Goal: Information Seeking & Learning: Learn about a topic

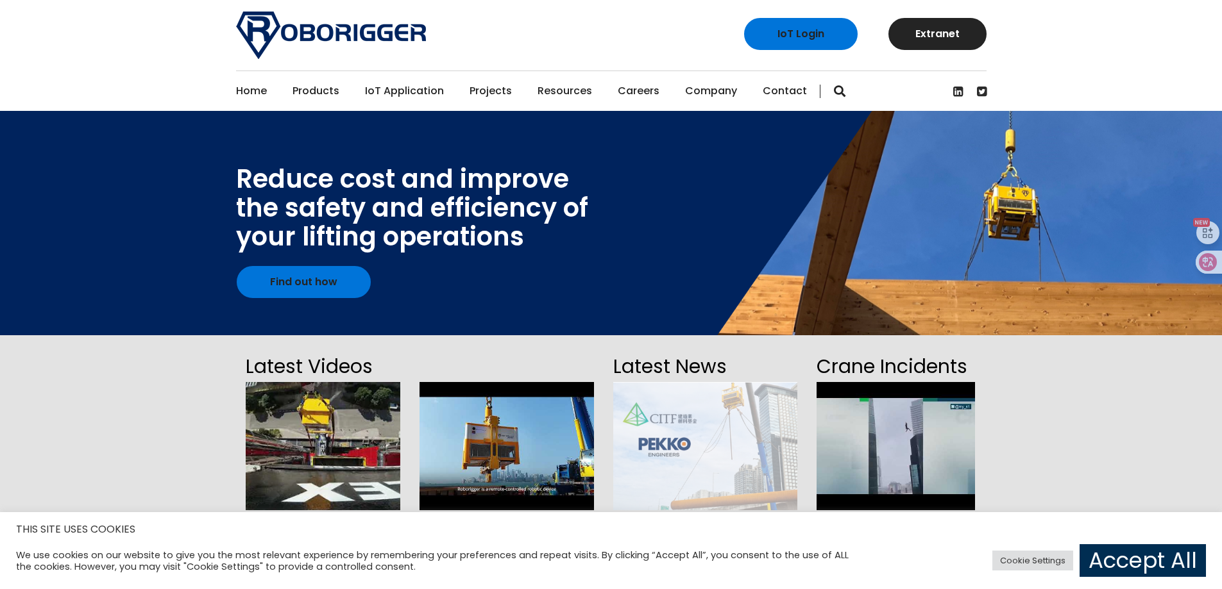
click at [1190, 556] on link "Accept All" at bounding box center [1142, 561] width 126 height 33
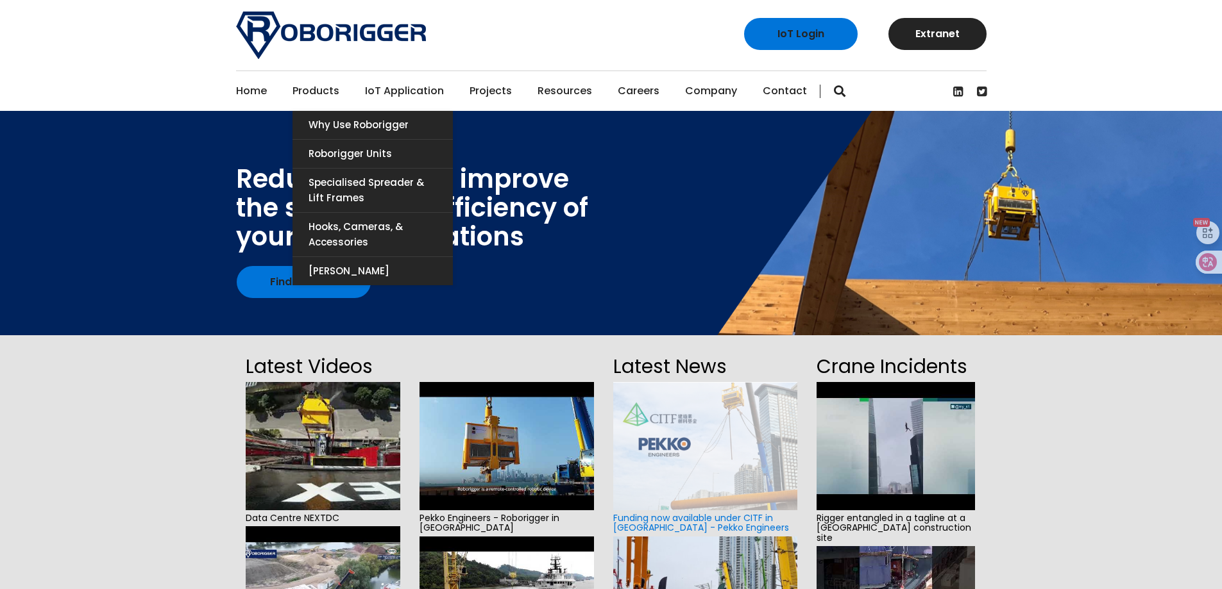
click at [331, 95] on link "Products" at bounding box center [315, 91] width 47 height 40
click at [359, 155] on link "Roborigger Units" at bounding box center [372, 154] width 160 height 28
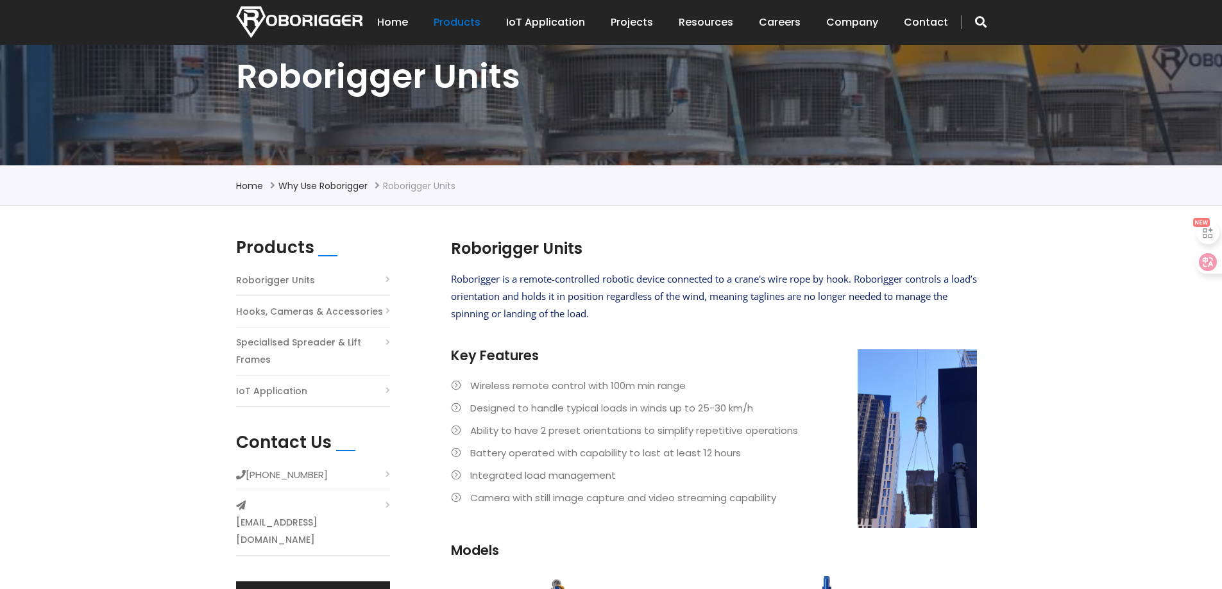
scroll to position [192, 0]
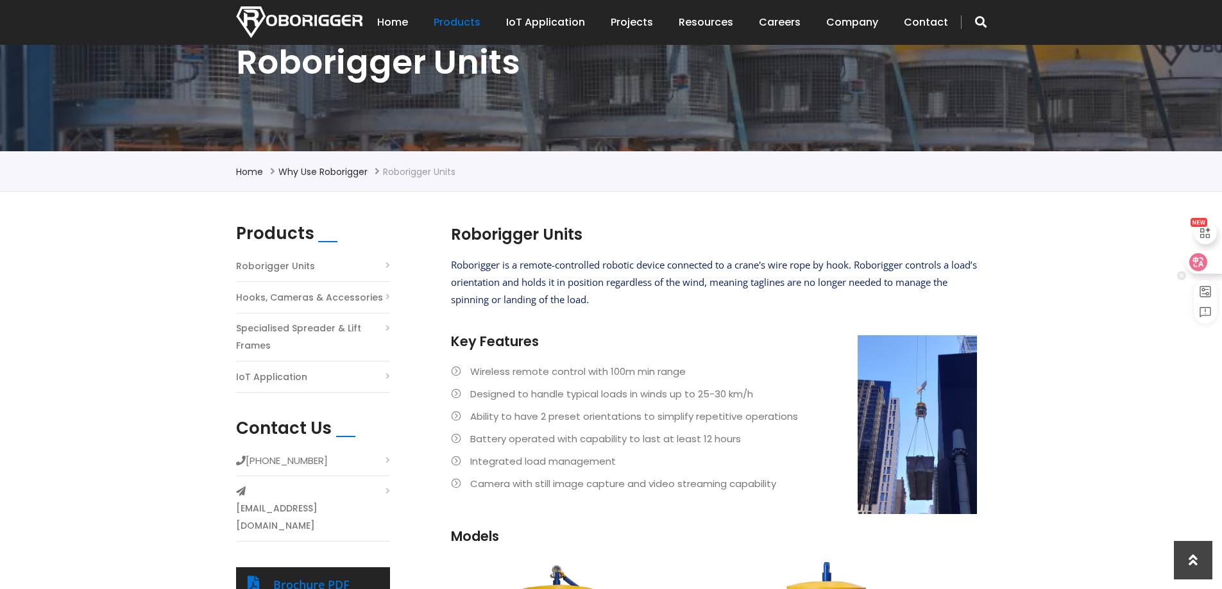
click at [1200, 266] on icon at bounding box center [1198, 262] width 13 height 13
click at [1205, 291] on rect at bounding box center [1205, 292] width 10 height 10
select select "en"
select select "mini"
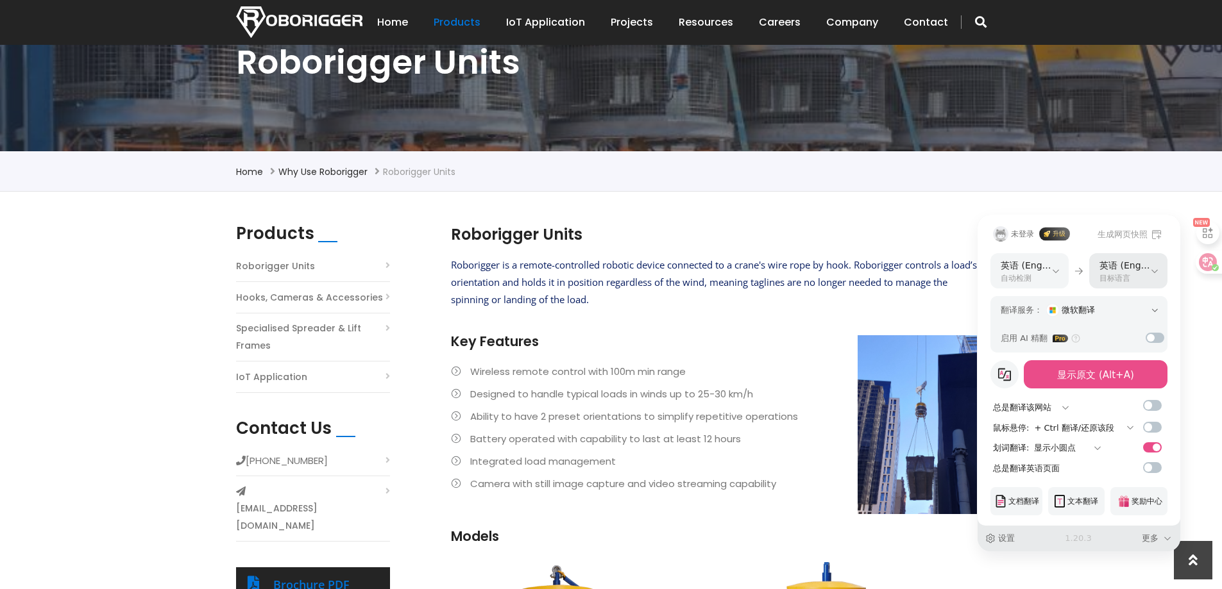
click at [1116, 273] on select "简体中文 繁体中文-台湾 (繁體中文-台湾) 英语 (English) 日语 (日本語) 韩语 (한국어) 西班牙语 (Español) 德语 (Deutsc…" at bounding box center [1128, 270] width 78 height 35
click at [1089, 253] on select "简体中文 繁体中文-台湾 (繁體中文-台湾) 英语 (English) 日语 (日本語) 韩语 (한국어) 西班牙语 (Español) 德语 (Deutsc…" at bounding box center [1128, 270] width 78 height 35
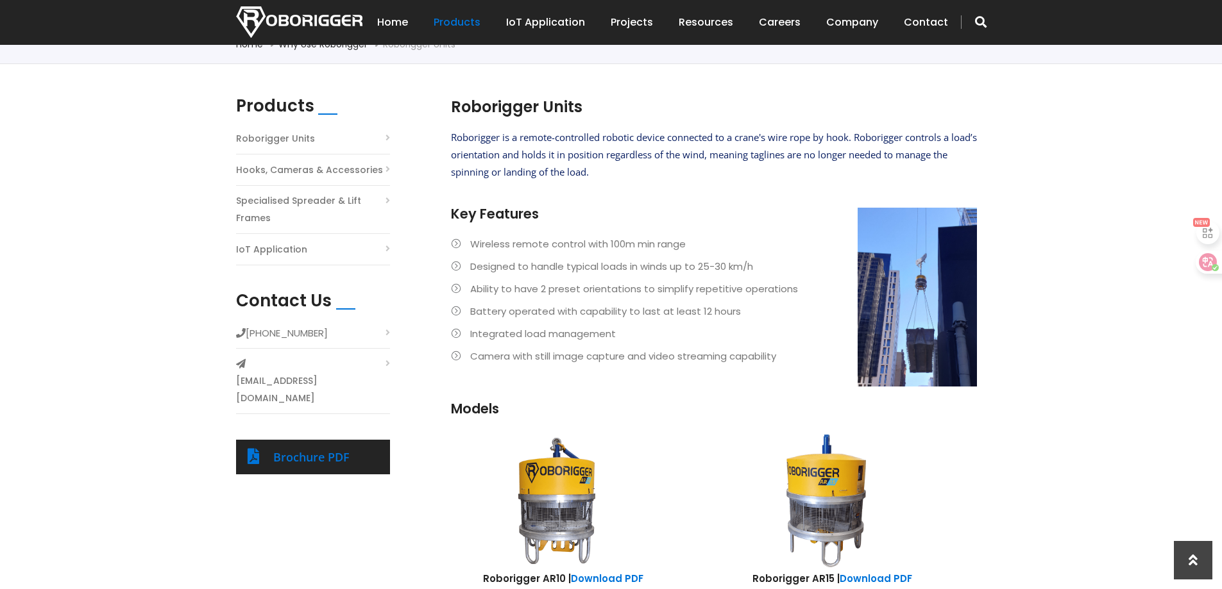
scroll to position [321, 0]
click at [1199, 266] on icon at bounding box center [1198, 262] width 11 height 10
click at [1201, 262] on icon at bounding box center [1198, 262] width 11 height 10
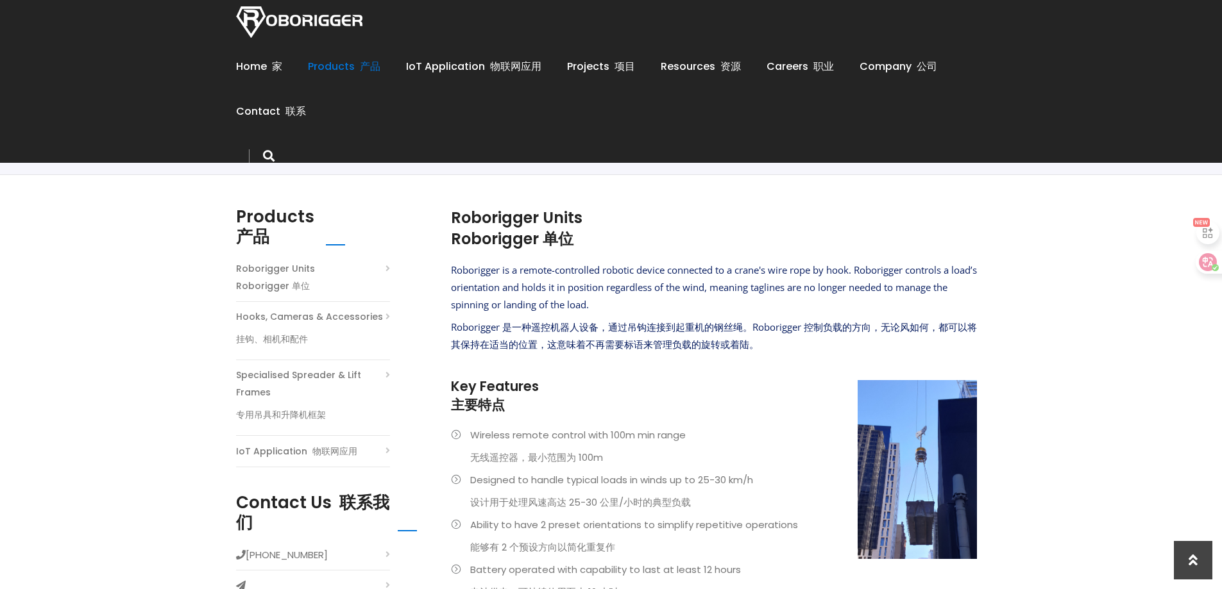
scroll to position [192, 0]
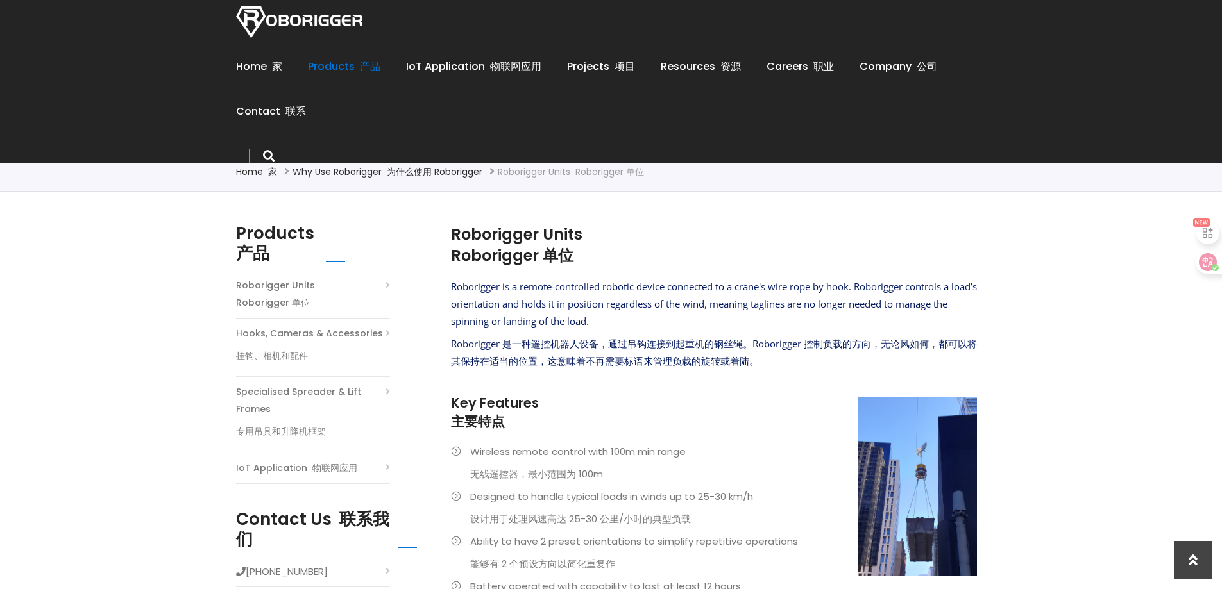
click at [309, 392] on link "Specialised Spreader & Lift Frames 专用吊具和升降机框架" at bounding box center [313, 415] width 154 height 62
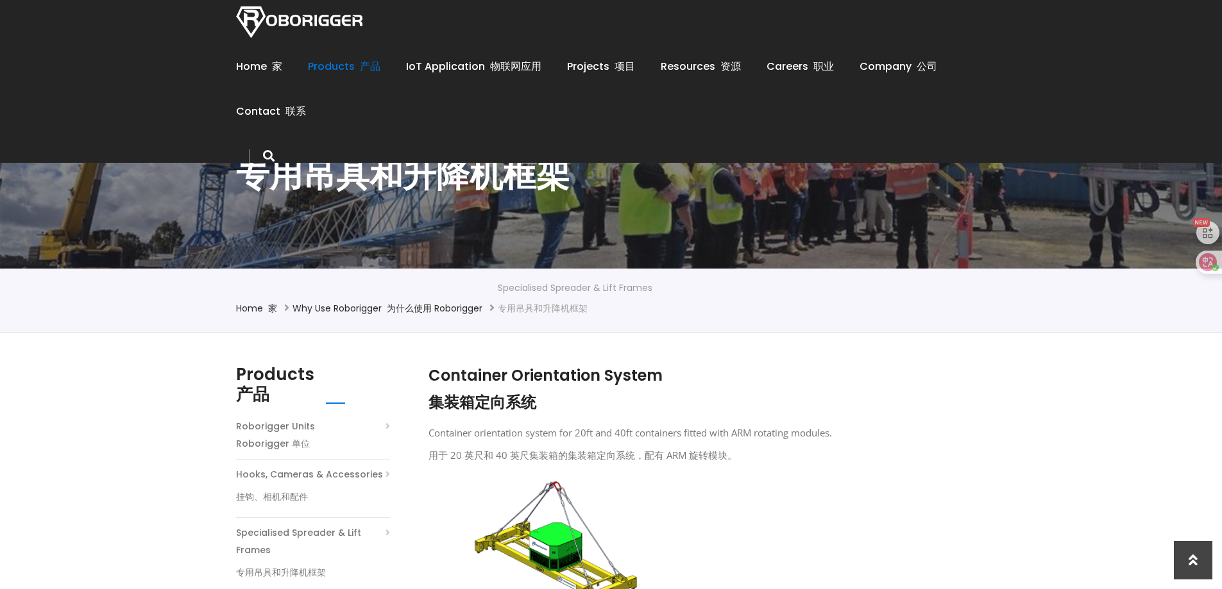
scroll to position [192, 0]
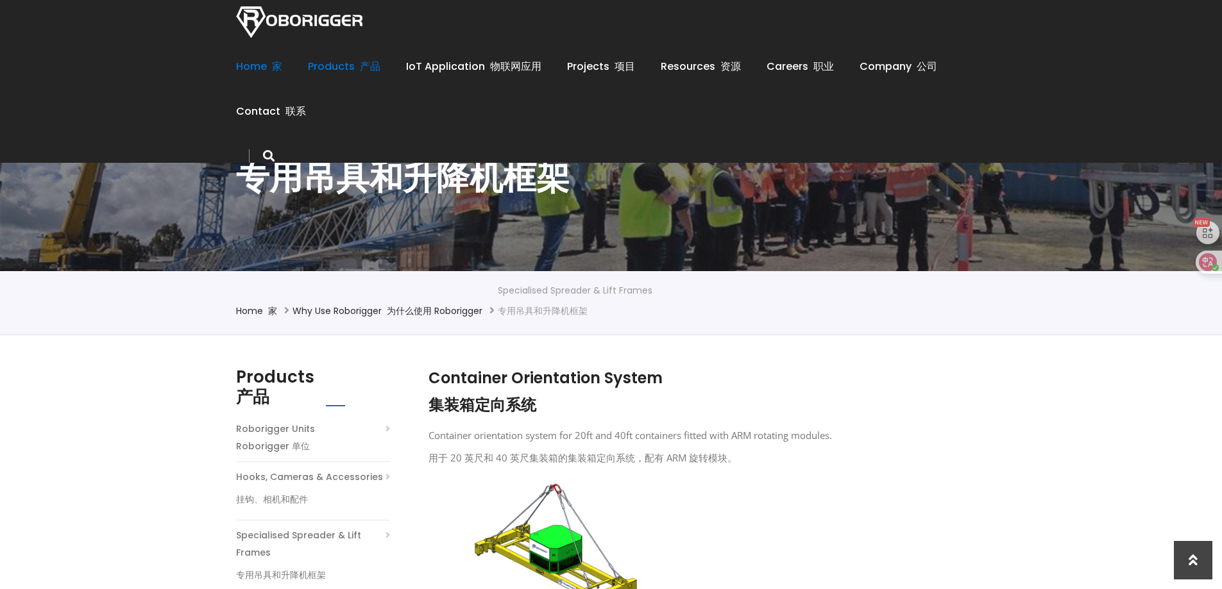
click at [273, 67] on font "家" at bounding box center [277, 66] width 10 height 15
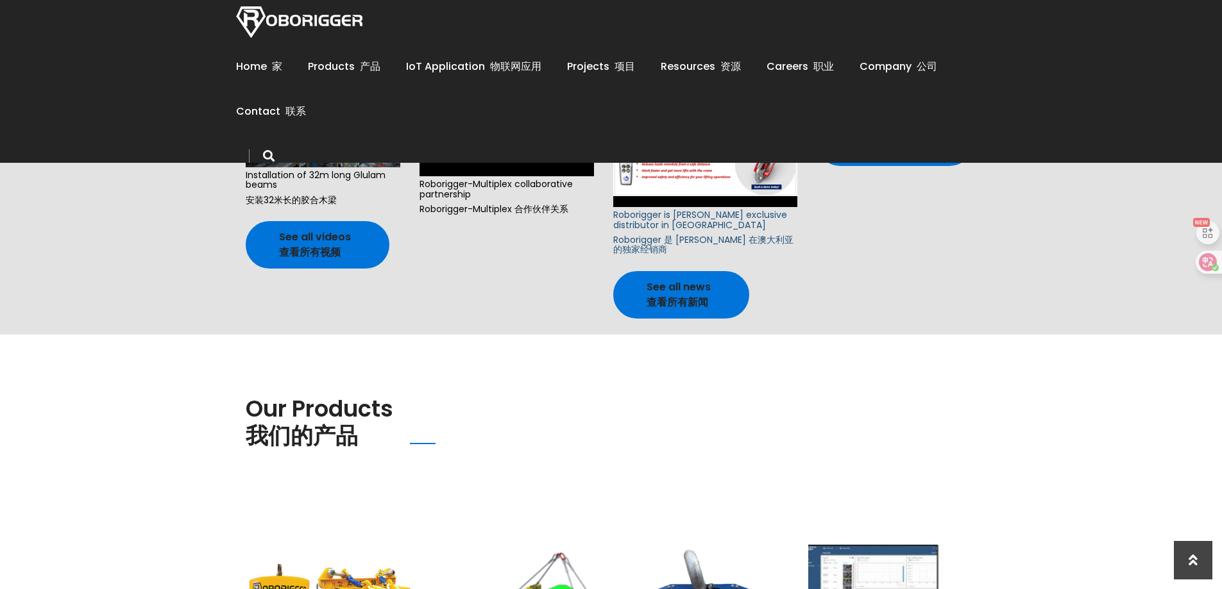
scroll to position [577, 0]
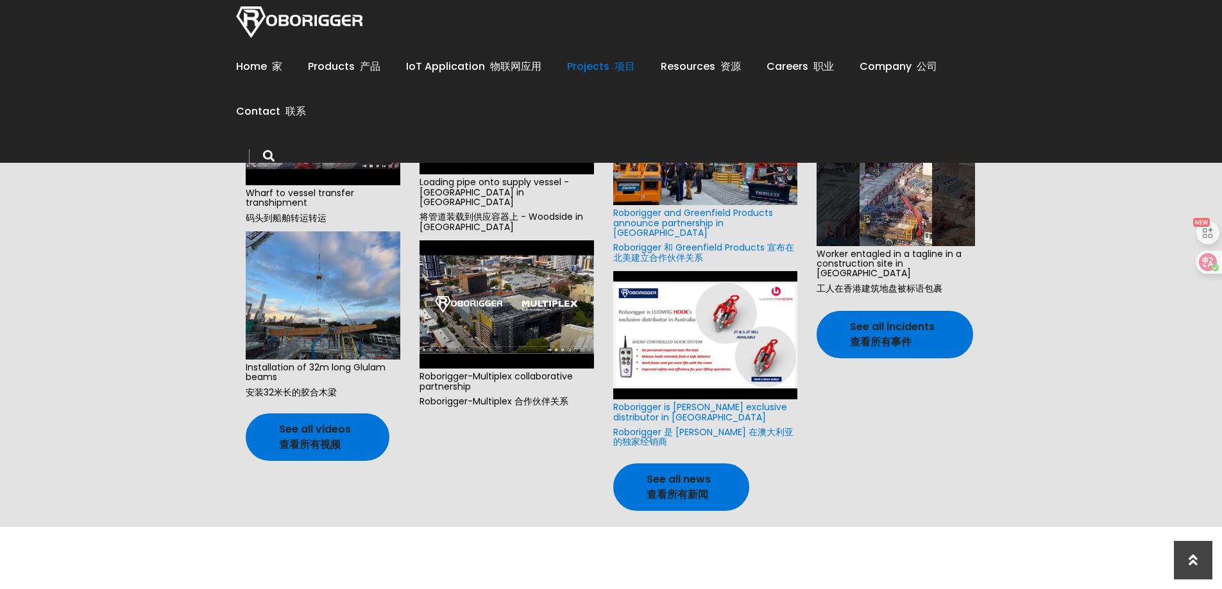
click at [573, 70] on link "Projects 项目" at bounding box center [601, 67] width 68 height 40
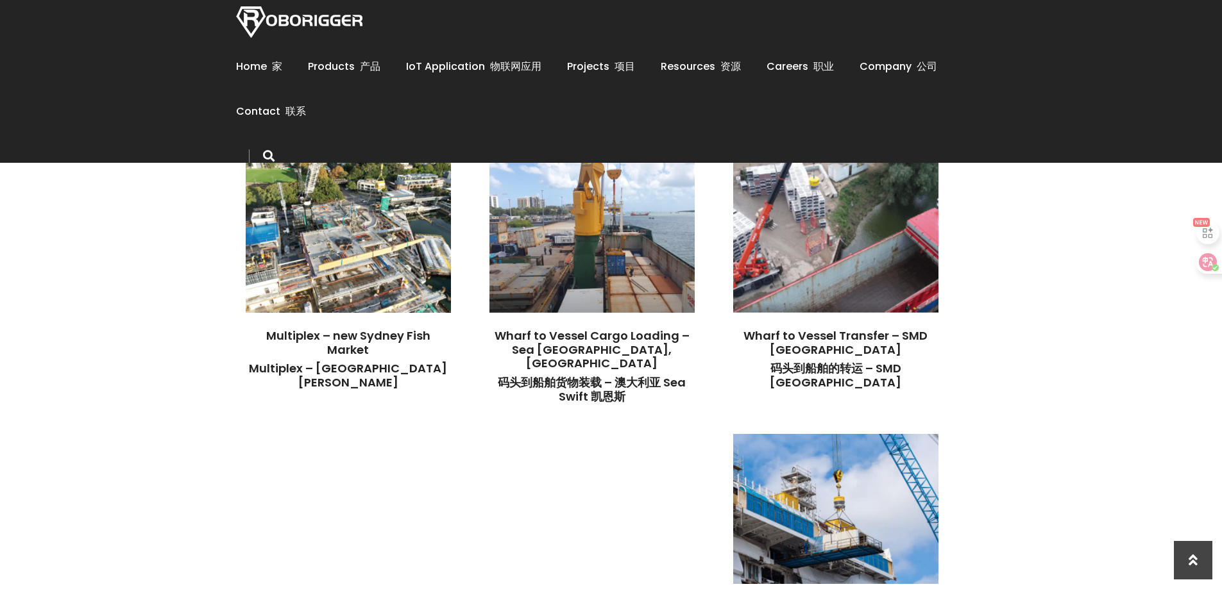
scroll to position [385, 0]
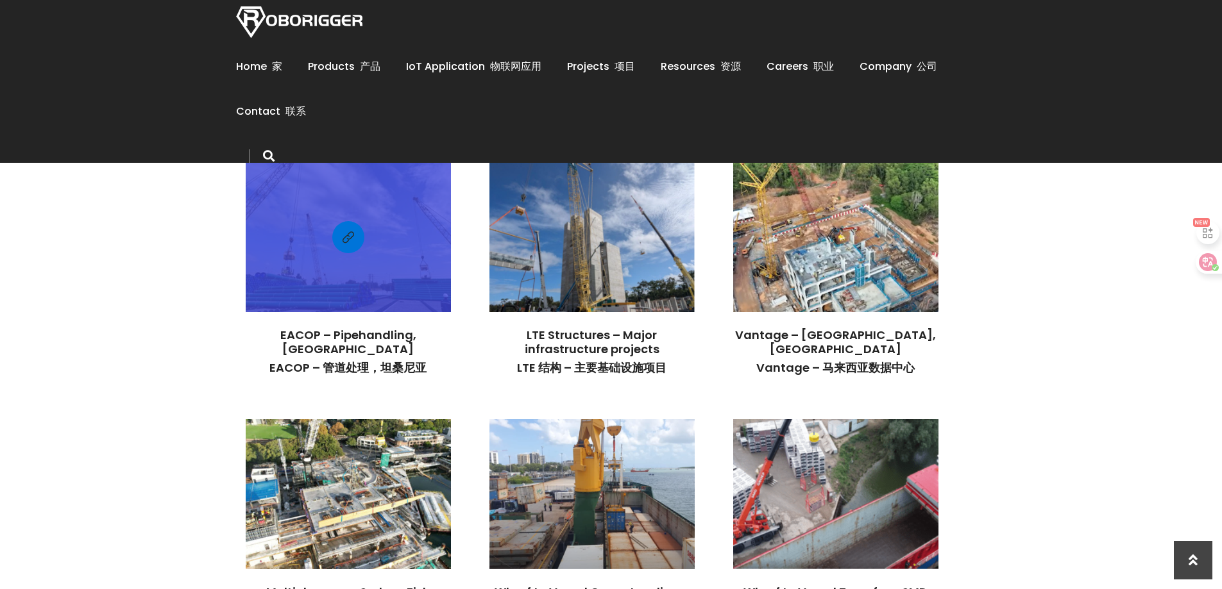
click at [351, 290] on div at bounding box center [348, 237] width 205 height 137
click at [347, 230] on span at bounding box center [348, 238] width 12 height 16
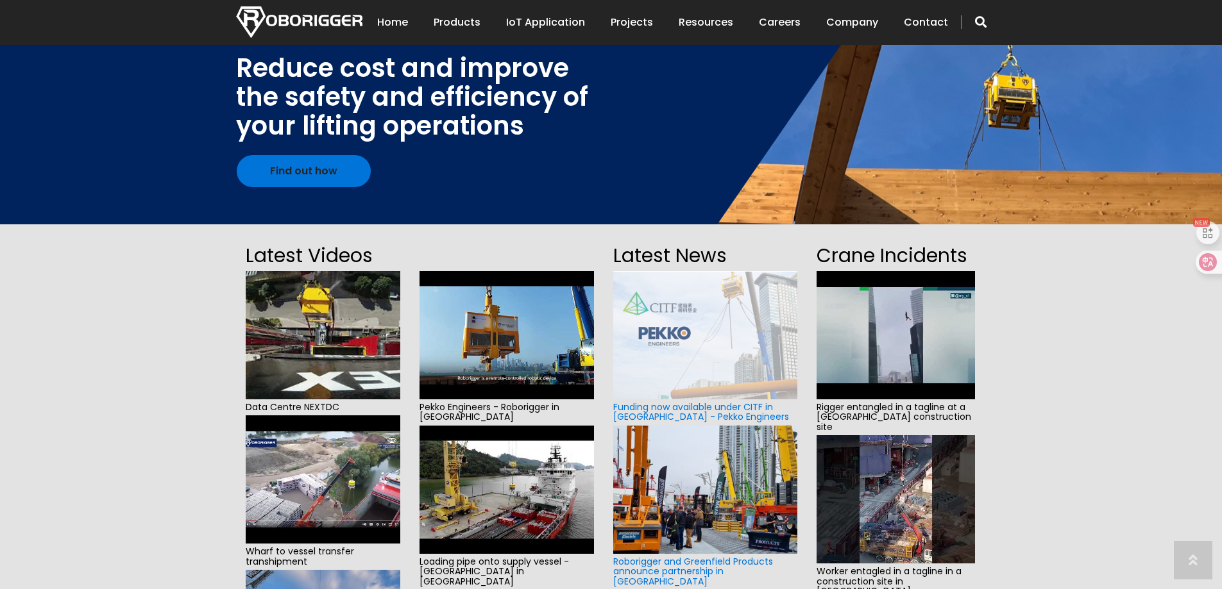
scroll to position [128, 0]
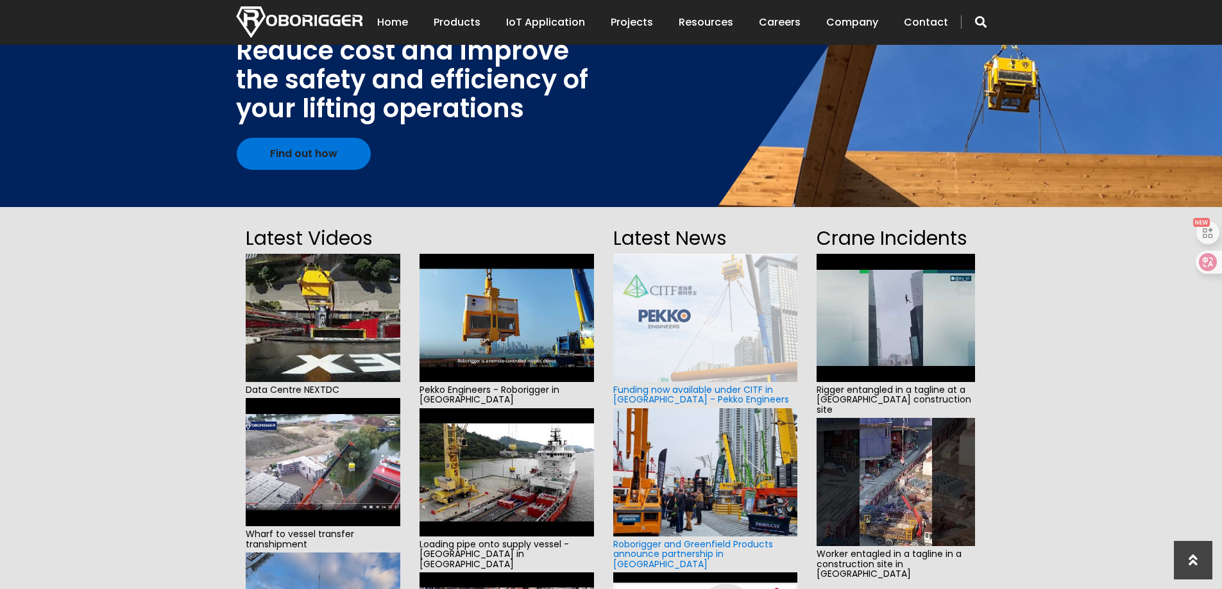
click at [1042, 314] on section "Latest Videos Data Centre NEXTDC Wharf to vessel transfer transhipment Installa…" at bounding box center [611, 495] width 1222 height 576
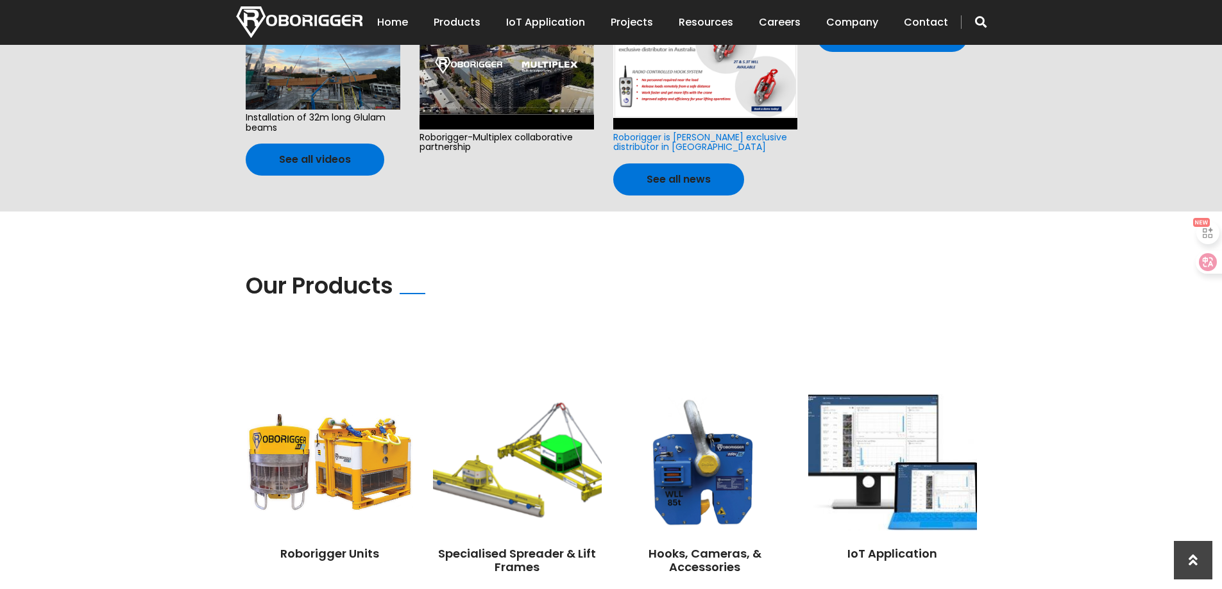
scroll to position [770, 0]
